Goal: Information Seeking & Learning: Learn about a topic

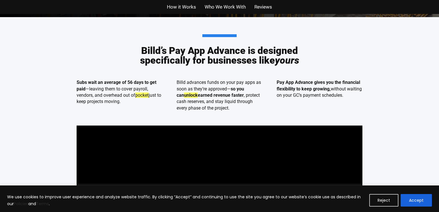
scroll to position [360, 0]
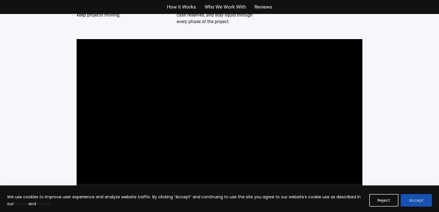
click at [412, 194] on button "Accept" at bounding box center [416, 200] width 31 height 13
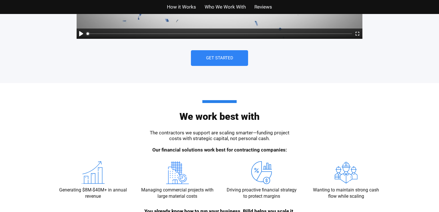
scroll to position [0, 0]
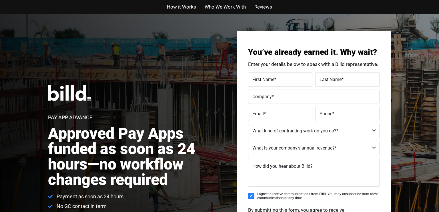
click at [190, 7] on span "How it Works" at bounding box center [181, 7] width 29 height 8
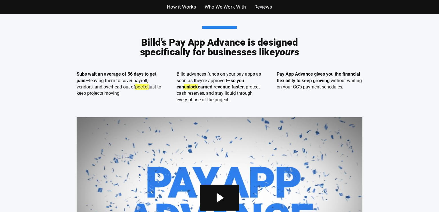
scroll to position [291, 0]
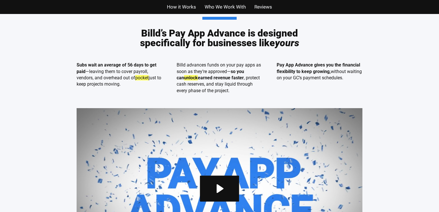
click at [225, 7] on span "Who We Work With" at bounding box center [225, 7] width 41 height 8
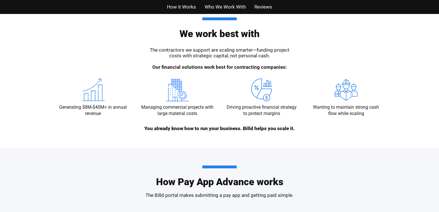
scroll to position [605, 0]
click at [260, 8] on span "Reviews" at bounding box center [263, 7] width 18 height 8
